Goal: Transaction & Acquisition: Purchase product/service

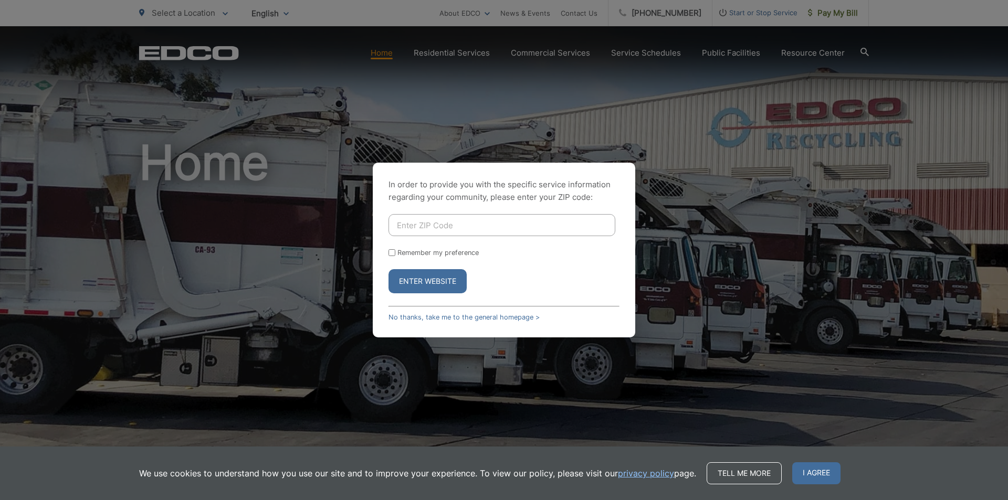
click at [433, 223] on input "Enter ZIP Code" at bounding box center [501, 225] width 227 height 22
type input "91977"
click at [439, 277] on button "Enter Website" at bounding box center [427, 281] width 78 height 24
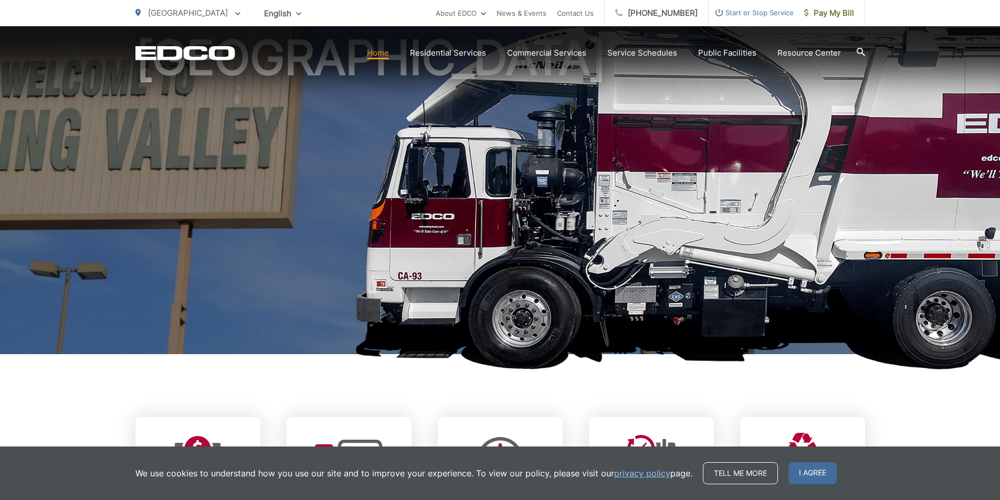
scroll to position [262, 0]
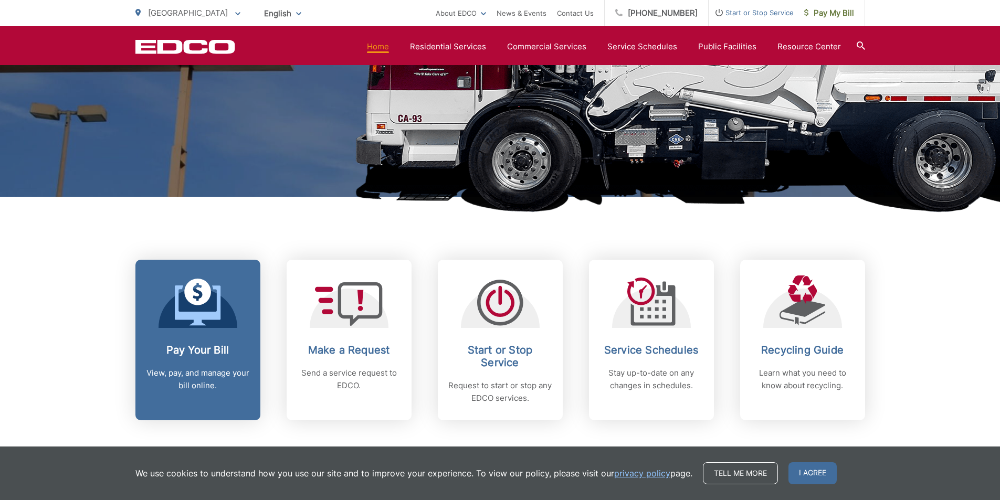
click at [203, 338] on link "Pay Your Bill View, pay, and manage your bill online." at bounding box center [197, 340] width 125 height 161
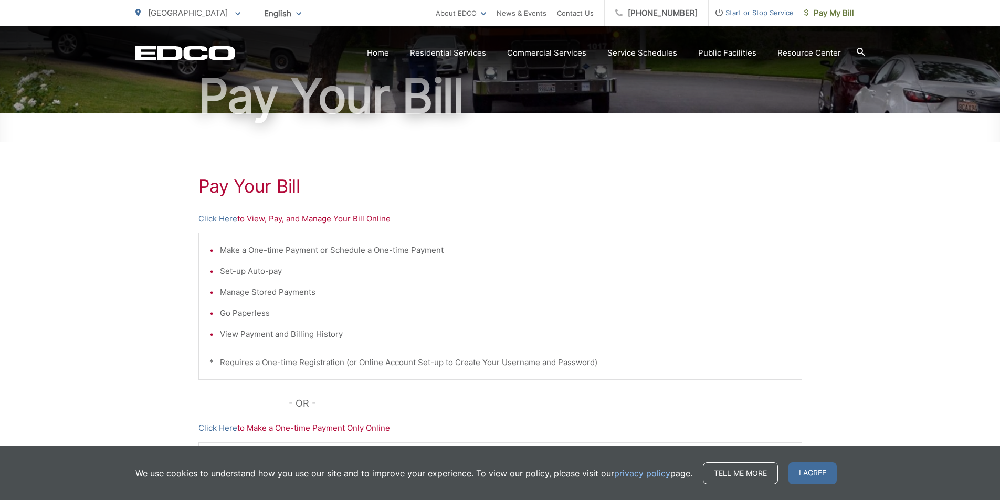
scroll to position [105, 0]
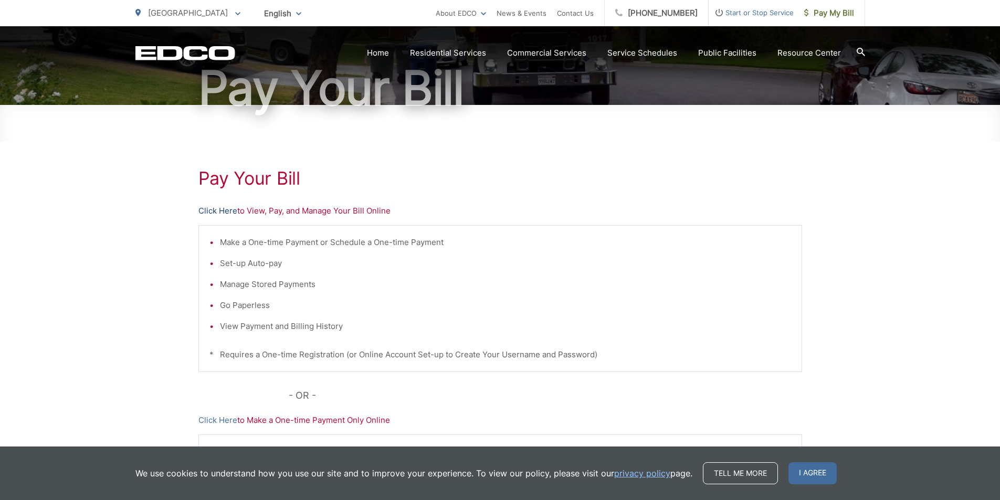
click at [220, 208] on link "Click Here" at bounding box center [217, 211] width 39 height 13
